Goal: Communication & Community: Answer question/provide support

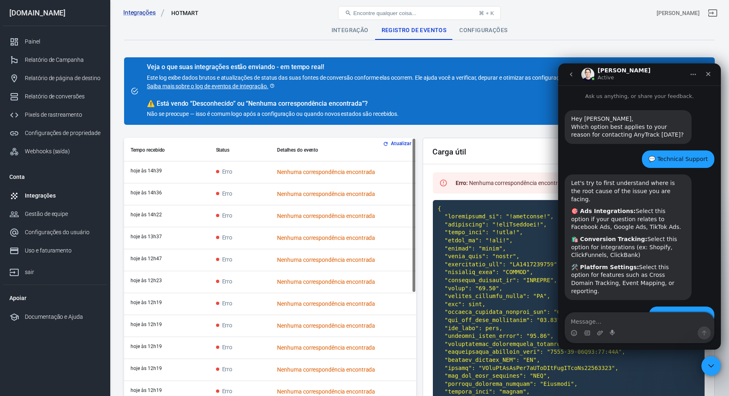
scroll to position [1, 0]
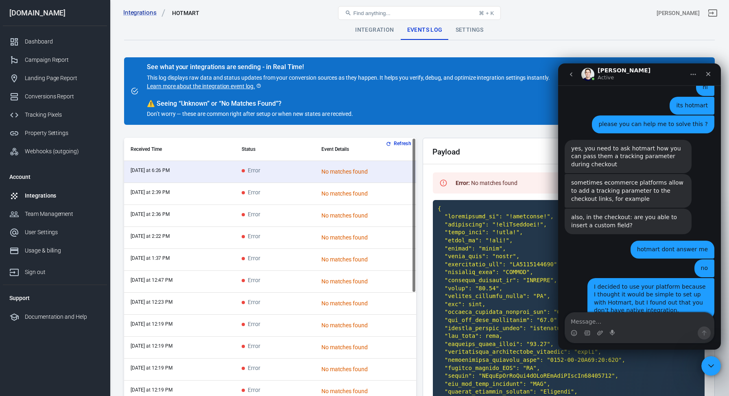
scroll to position [1780, 0]
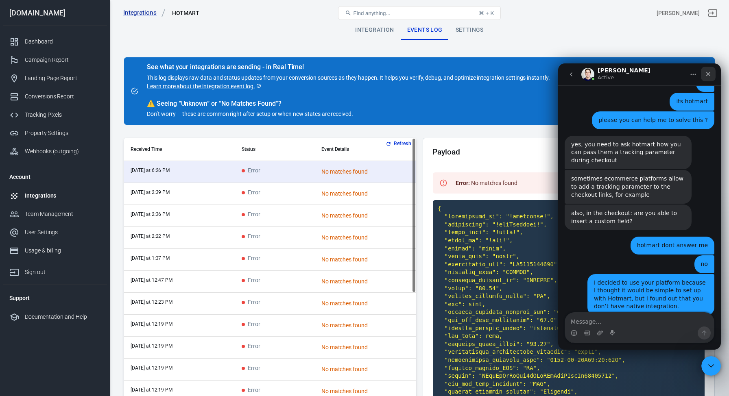
click at [709, 76] on icon "Close" at bounding box center [708, 74] width 7 height 7
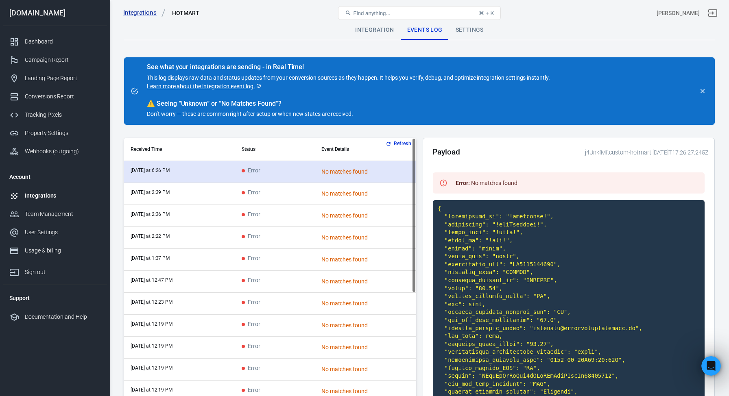
click at [165, 171] on time "[DATE] at 6:26 PM" at bounding box center [150, 171] width 39 height 6
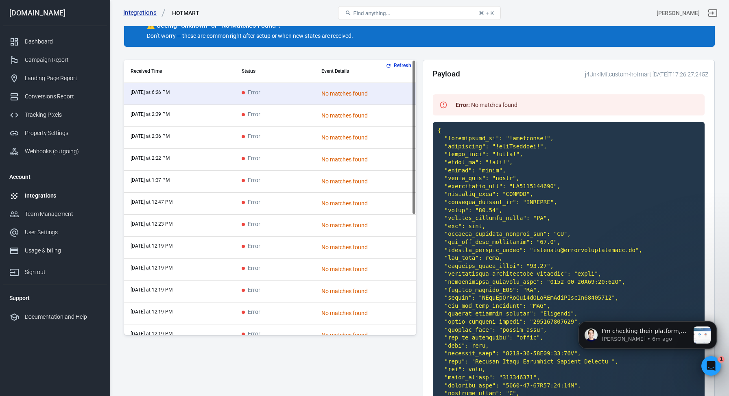
scroll to position [0, 0]
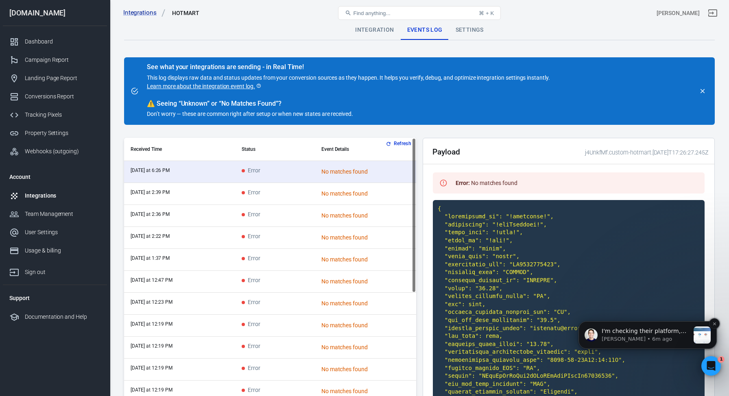
click at [651, 336] on p "[PERSON_NAME] • 6m ago" at bounding box center [646, 339] width 88 height 7
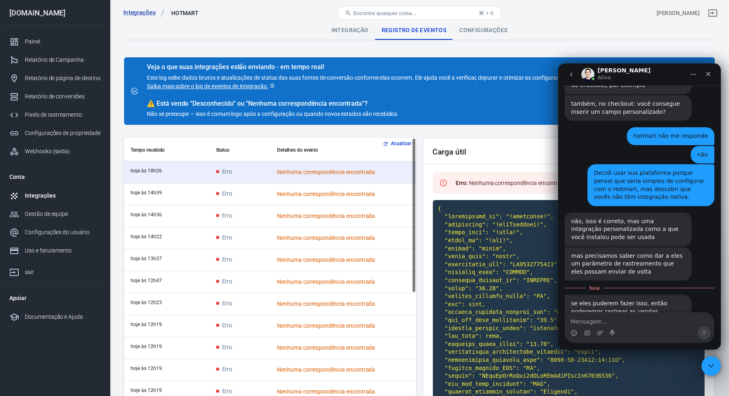
scroll to position [2034, 0]
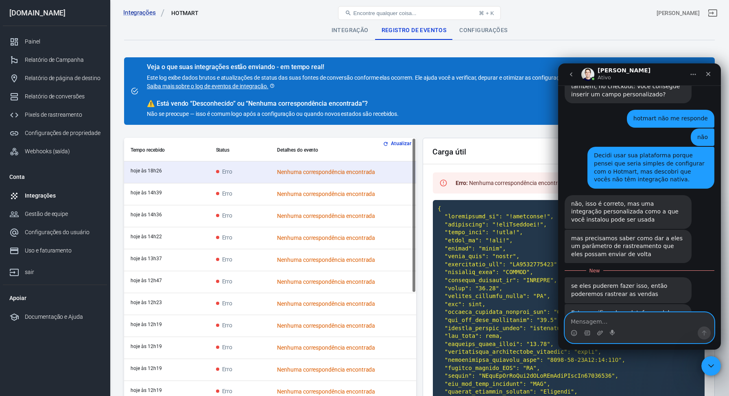
click at [600, 321] on textarea "Mensagem…" at bounding box center [639, 320] width 149 height 14
type textarea "only checkout"
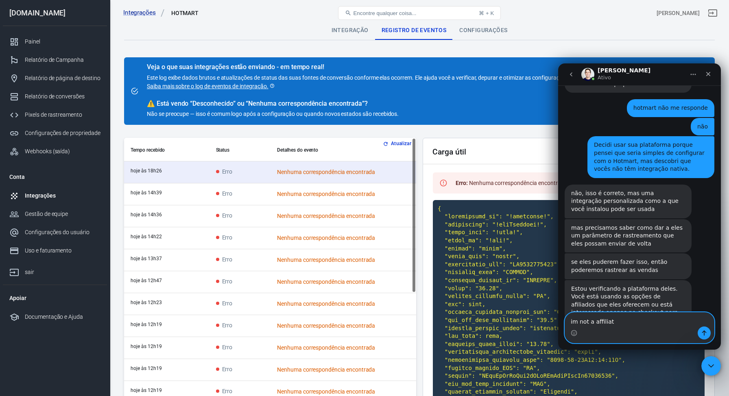
type textarea "im not a affiliate"
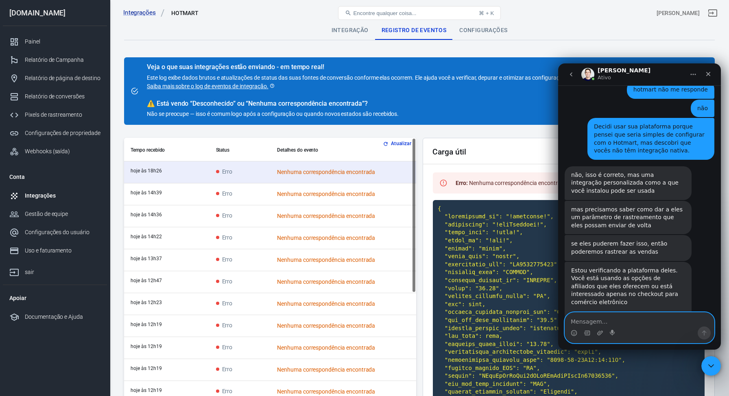
scroll to position [2063, 0]
